Goal: Browse casually

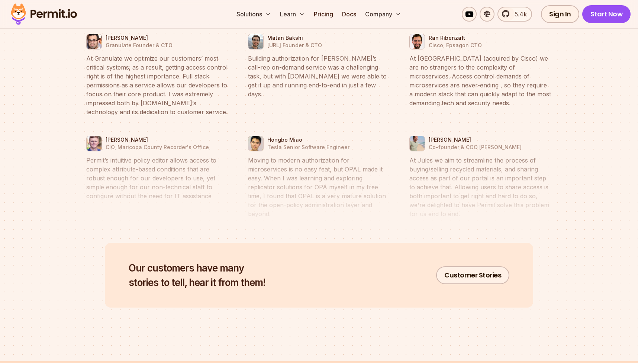
scroll to position [3182, 0]
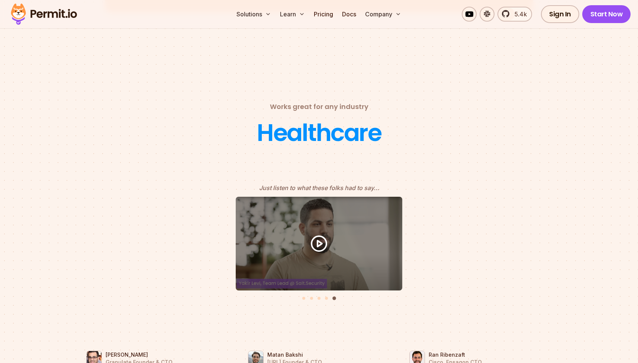
click at [302, 295] on li "Select a slide to show" at bounding box center [303, 298] width 5 height 6
click at [303, 297] on button "Go to slide 1" at bounding box center [303, 298] width 3 height 3
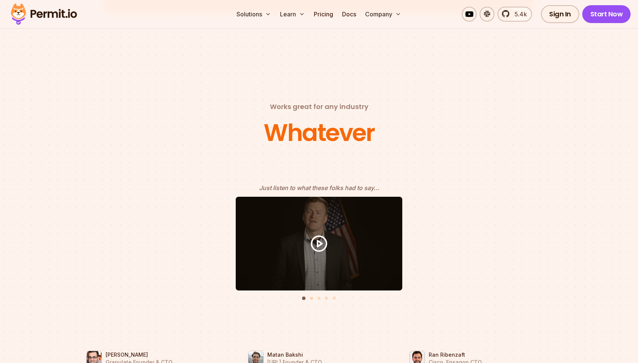
click at [311, 297] on button "Go to slide 2" at bounding box center [311, 298] width 3 height 3
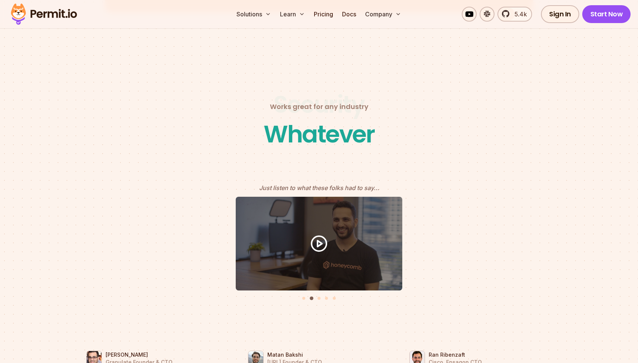
click at [316, 289] on div "Testimonials" at bounding box center [319, 250] width 476 height 107
click at [318, 297] on button "Go to slide 3" at bounding box center [319, 298] width 3 height 3
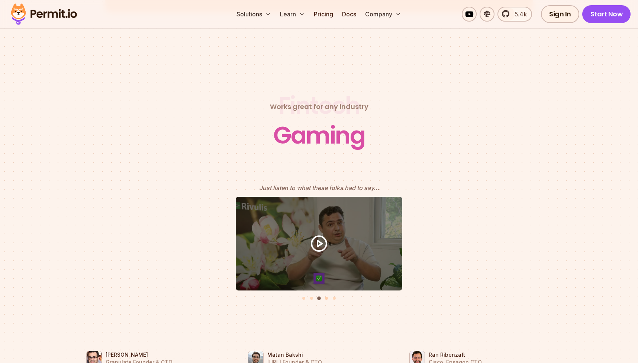
click at [326, 297] on button "Go to slide 4" at bounding box center [326, 298] width 3 height 3
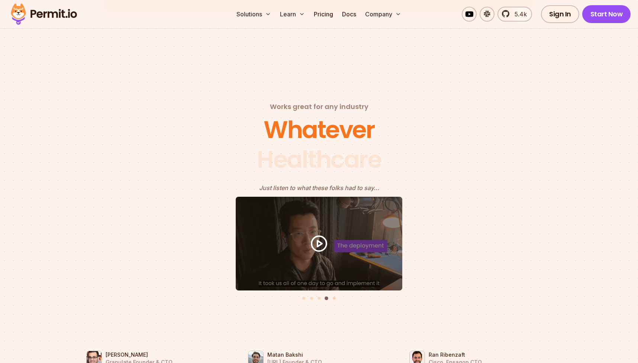
click at [335, 297] on button "Go to slide 5" at bounding box center [334, 298] width 3 height 3
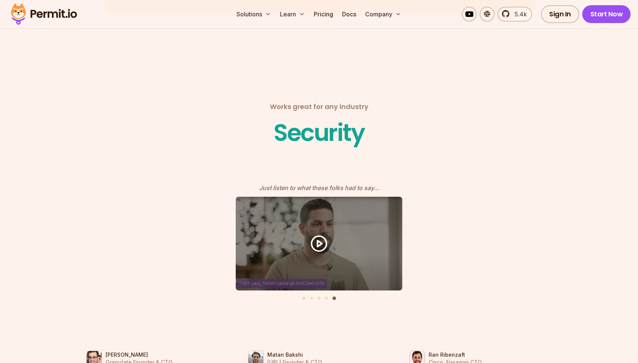
click at [303, 297] on button "Go to slide 1" at bounding box center [303, 298] width 3 height 3
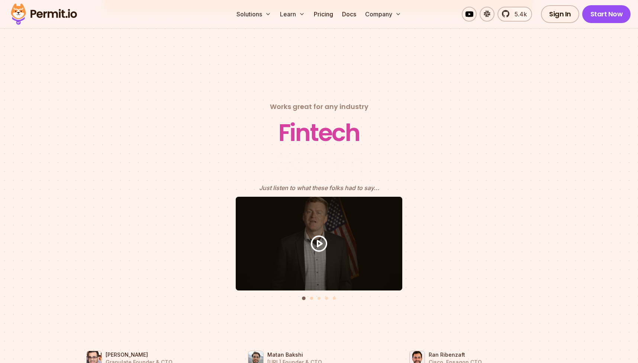
click at [310, 297] on button "Go to slide 2" at bounding box center [311, 298] width 3 height 3
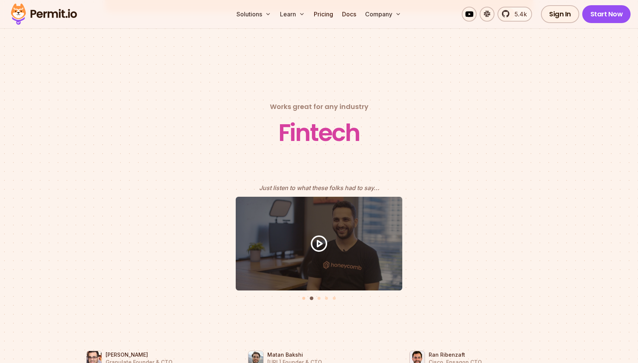
click at [305, 297] on button "Go to slide 1" at bounding box center [303, 298] width 3 height 3
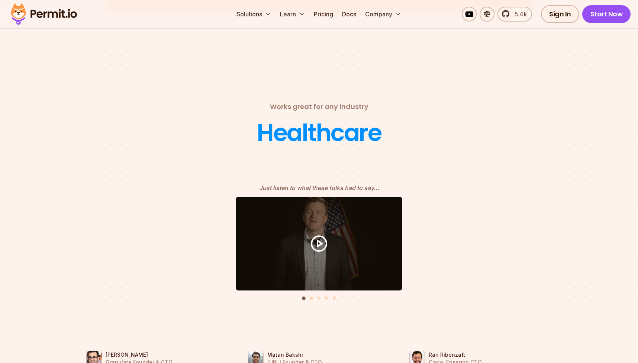
click at [312, 297] on button "Go to slide 2" at bounding box center [311, 298] width 3 height 3
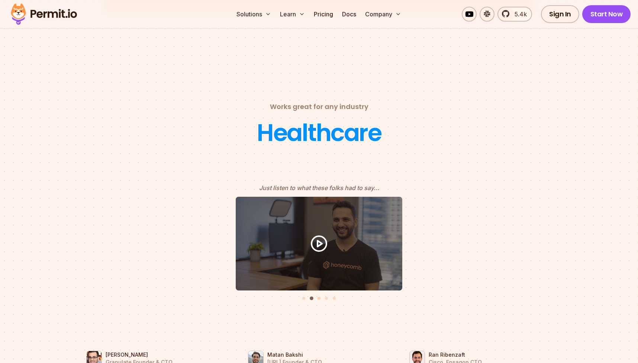
click at [318, 297] on button "Go to slide 3" at bounding box center [319, 298] width 3 height 3
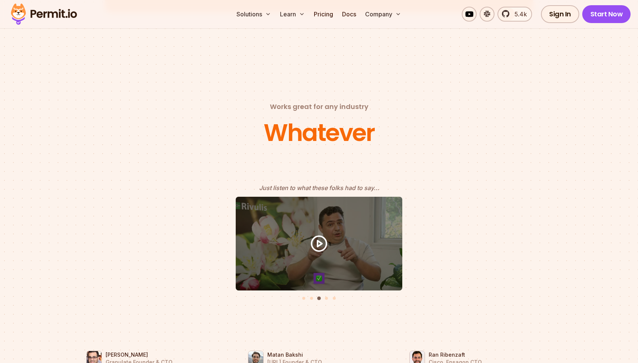
click at [329, 295] on li "Select a slide to show" at bounding box center [326, 298] width 5 height 6
click at [328, 297] on button "Go to slide 4" at bounding box center [326, 298] width 3 height 3
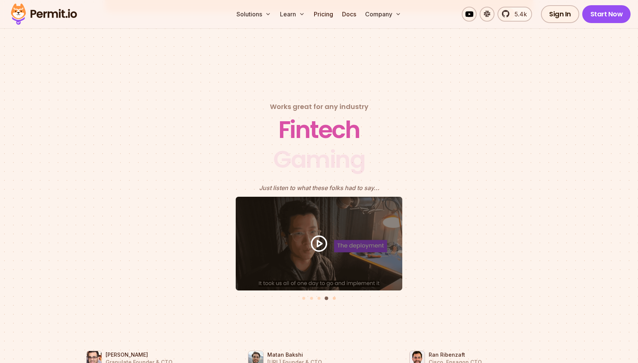
click at [335, 297] on button "Go to slide 5" at bounding box center [334, 298] width 3 height 3
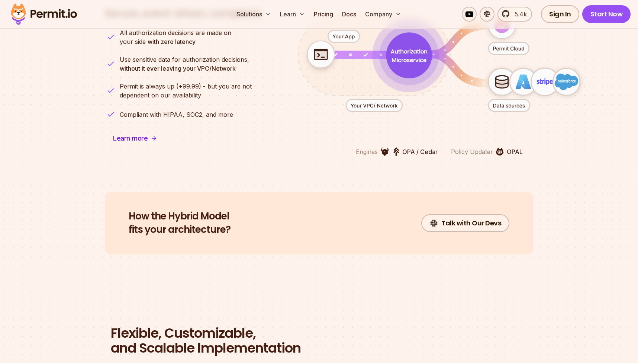
scroll to position [1901, 0]
click at [519, 75] on icon "animation" at bounding box center [522, 81] width 13 height 15
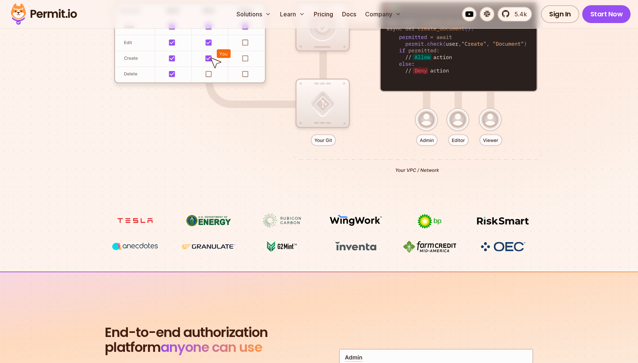
scroll to position [242, 0]
